Goal: Task Accomplishment & Management: Manage account settings

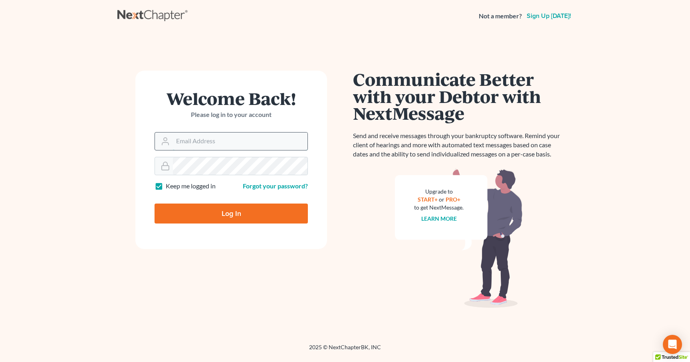
click at [197, 138] on input "Email Address" at bounding box center [240, 142] width 135 height 18
type input "sevan@gorginianlaw.com"
click at [226, 213] on input "Log In" at bounding box center [231, 214] width 153 height 20
type input "Thinking..."
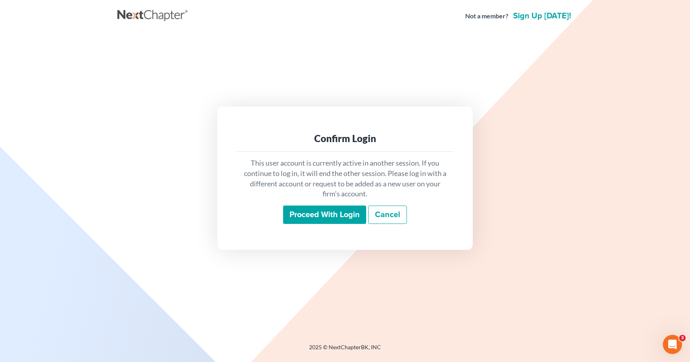
click at [300, 215] on input "Proceed with login" at bounding box center [324, 215] width 83 height 18
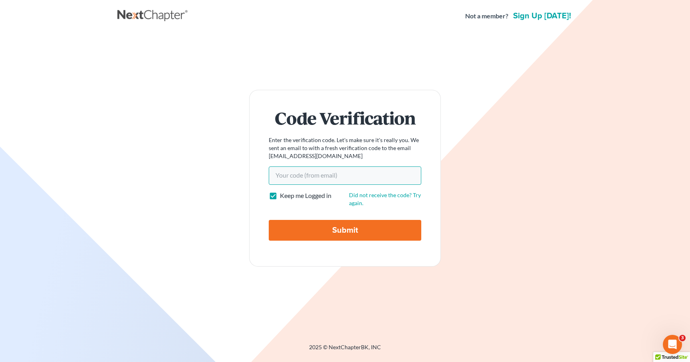
click at [319, 181] on input "Your code(from email)" at bounding box center [345, 176] width 153 height 18
paste input "6842aa"
type input "6842aa"
click at [318, 230] on input "Submit" at bounding box center [345, 230] width 153 height 21
type input "Thinking..."
